Goal: Check status: Check status

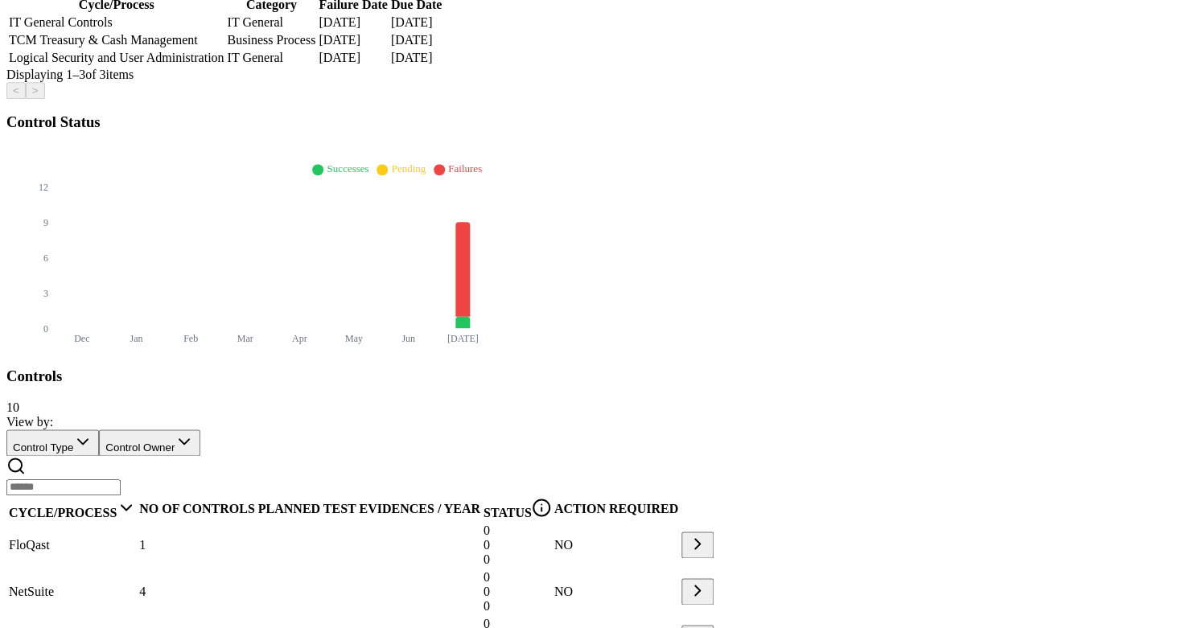
scroll to position [507, 0]
click at [136, 586] on div "NetSuite" at bounding box center [72, 593] width 127 height 14
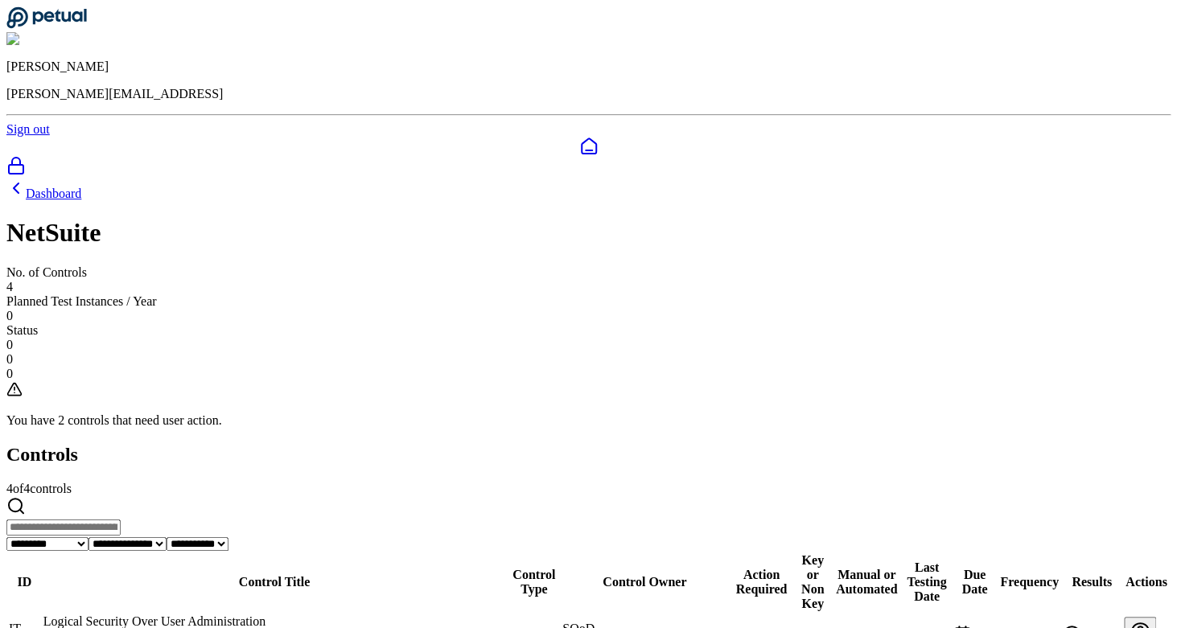
click at [81, 187] on link "Dashboard" at bounding box center [43, 194] width 75 height 14
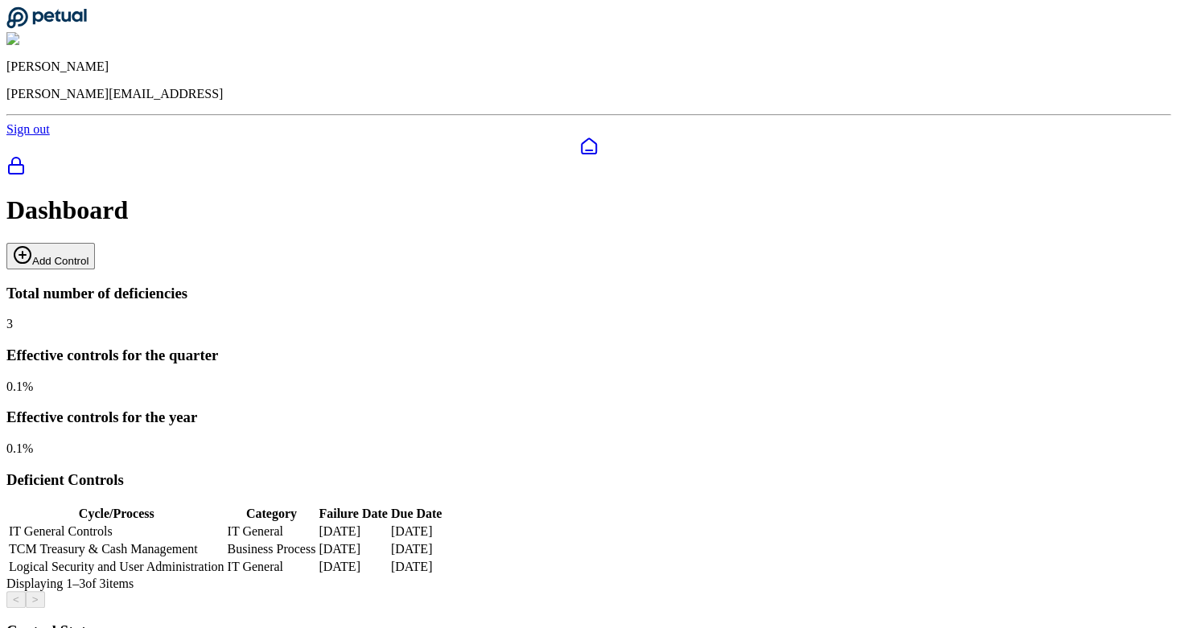
click at [170, 541] on td "TCM Treasury & Cash Management" at bounding box center [116, 549] width 217 height 16
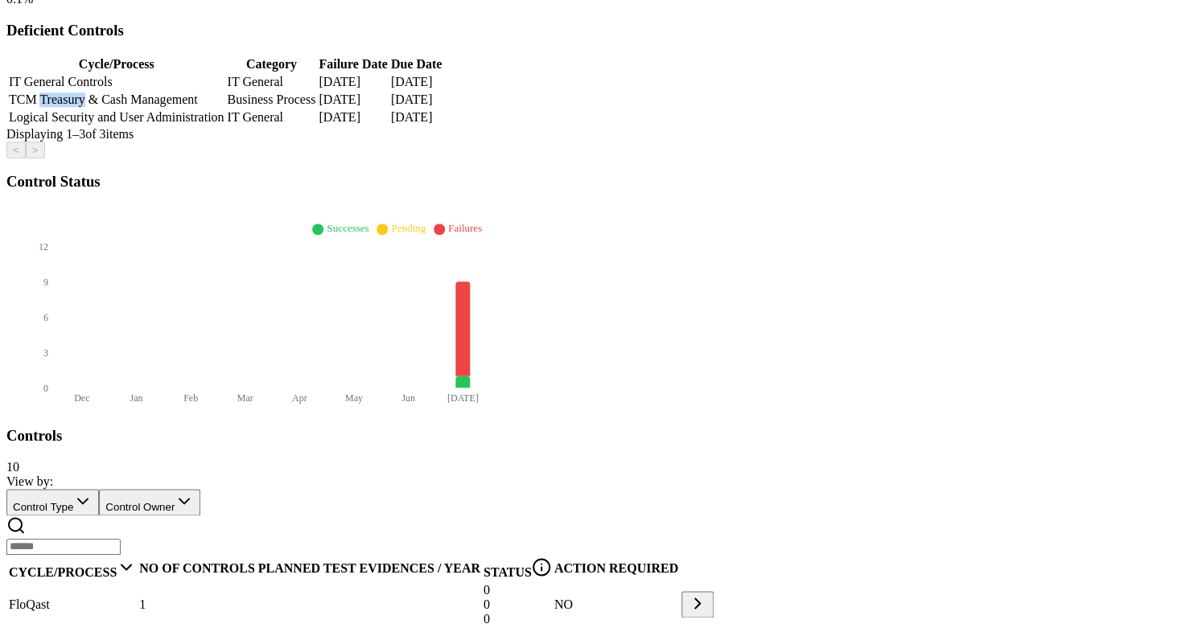
scroll to position [509, 0]
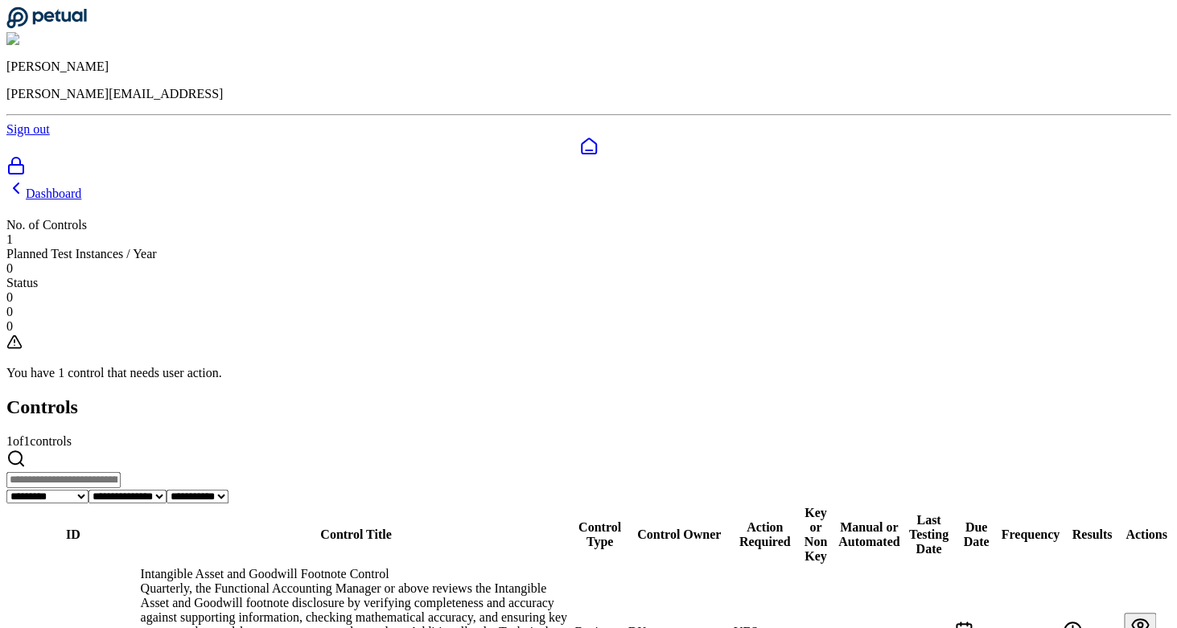
click at [240, 566] on td "Intangible Asset and Goodwill Footnote Control Quarterly, the Functional Accoun…" at bounding box center [356, 639] width 433 height 146
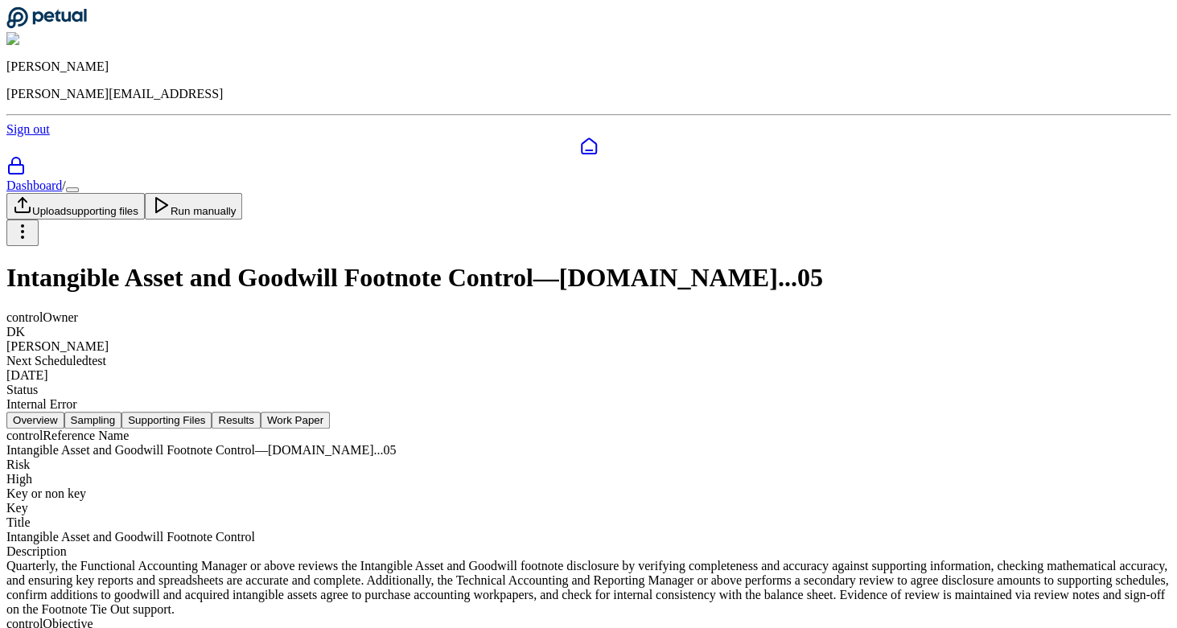
drag, startPoint x: 1018, startPoint y: 101, endPoint x: 1018, endPoint y: 111, distance: 9.7
click at [243, 193] on button "Run manually" at bounding box center [194, 206] width 98 height 27
